Goal: Task Accomplishment & Management: Manage account settings

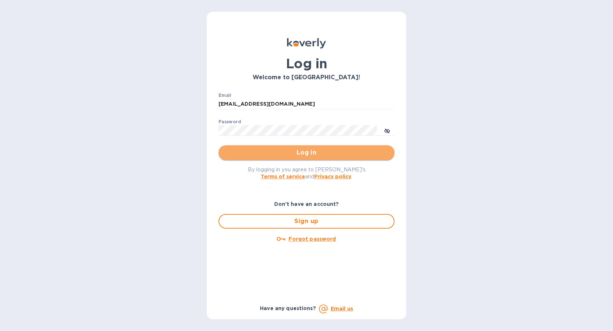
click at [338, 155] on span "Log in" at bounding box center [306, 152] width 164 height 9
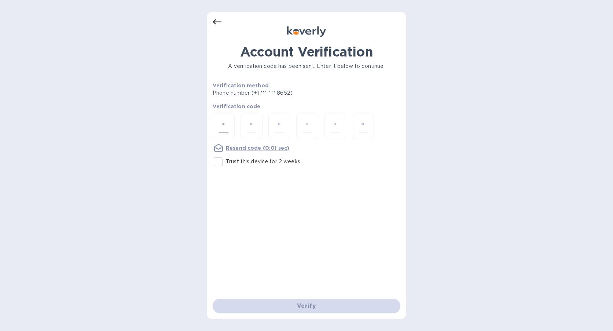
click at [230, 130] on div at bounding box center [224, 126] width 22 height 26
type input "6"
type input "8"
type input "4"
type input "5"
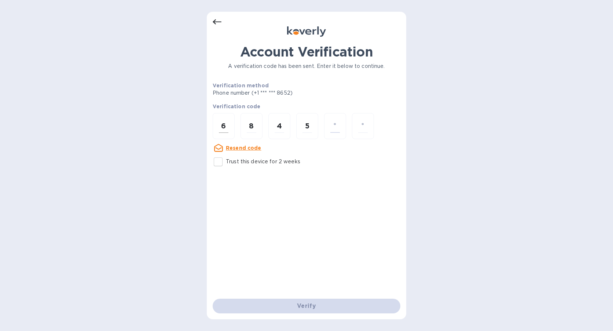
type input "8"
type input "5"
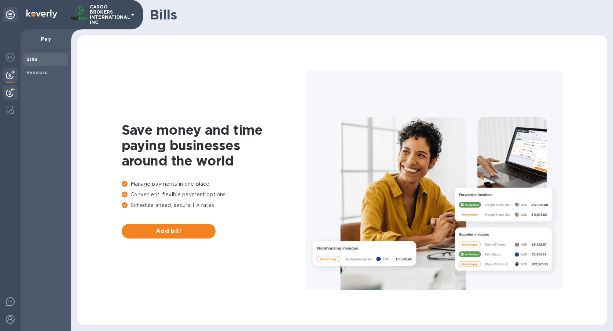
click at [15, 92] on div at bounding box center [10, 93] width 15 height 16
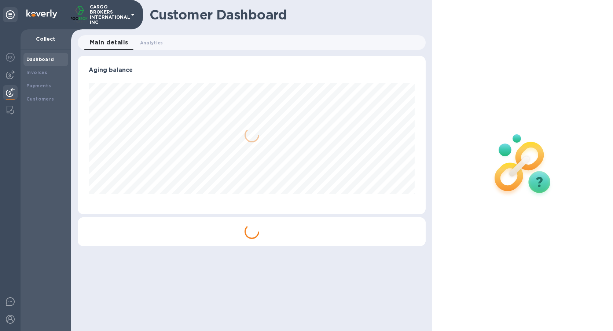
scroll to position [158, 348]
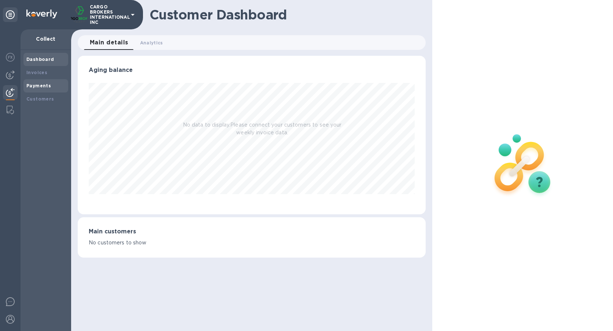
click at [43, 83] on b "Payments" at bounding box center [38, 86] width 25 height 6
